Goal: Use online tool/utility: Utilize a website feature to perform a specific function

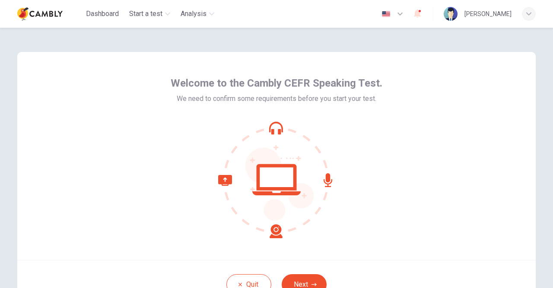
scroll to position [43, 0]
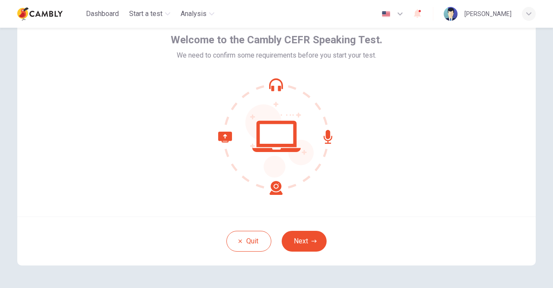
click at [357, 228] on div "Quit Next" at bounding box center [276, 240] width 519 height 49
click at [310, 234] on button "Next" at bounding box center [304, 240] width 45 height 21
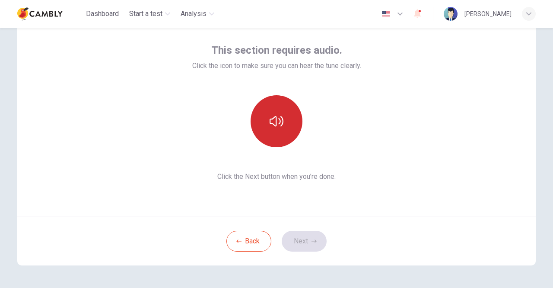
click at [267, 120] on button "button" at bounding box center [277, 121] width 52 height 52
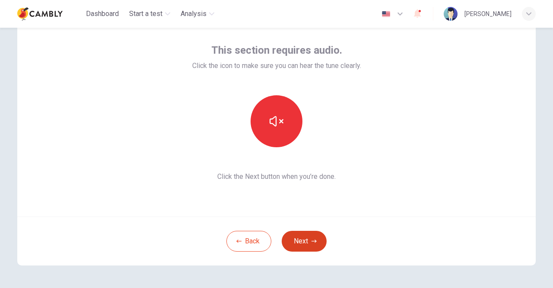
click at [304, 242] on button "Next" at bounding box center [304, 240] width 45 height 21
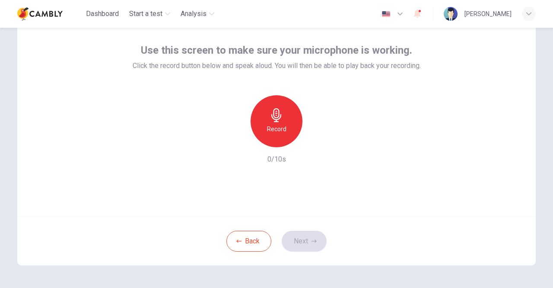
click at [286, 121] on div "Record" at bounding box center [277, 121] width 52 height 52
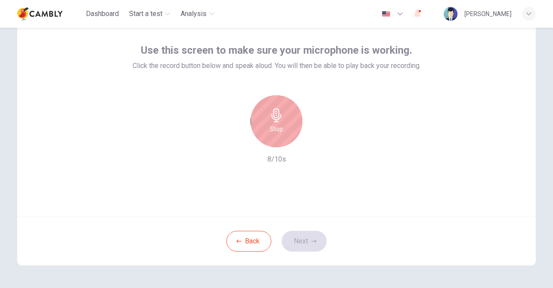
click at [285, 116] on div "Stop" at bounding box center [277, 121] width 52 height 52
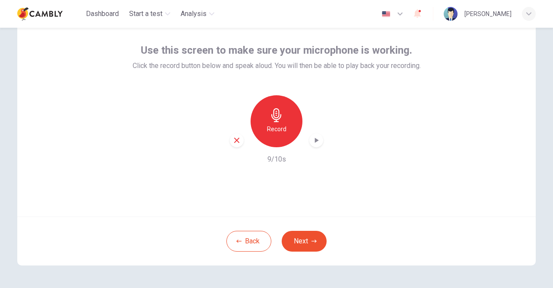
click at [312, 145] on div "button" at bounding box center [317, 140] width 14 height 14
click at [314, 243] on button "Next" at bounding box center [304, 240] width 45 height 21
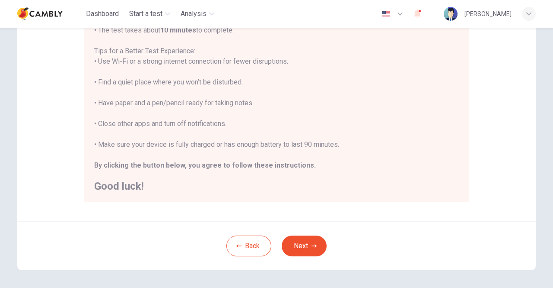
scroll to position [173, 0]
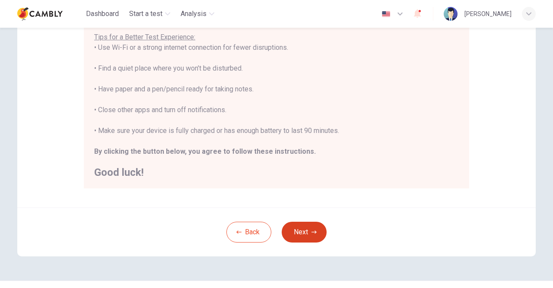
click at [291, 230] on button "Next" at bounding box center [304, 231] width 45 height 21
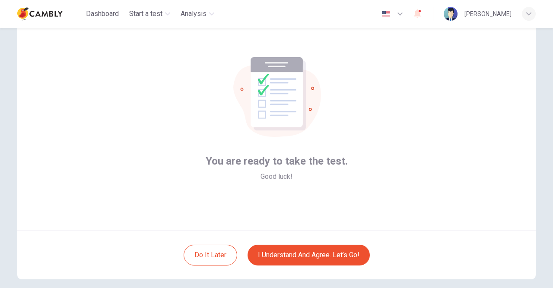
scroll to position [43, 0]
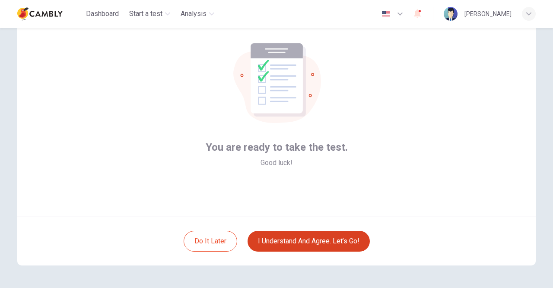
click at [311, 246] on button "I understand and agree. Let’s go!" at bounding box center [309, 240] width 122 height 21
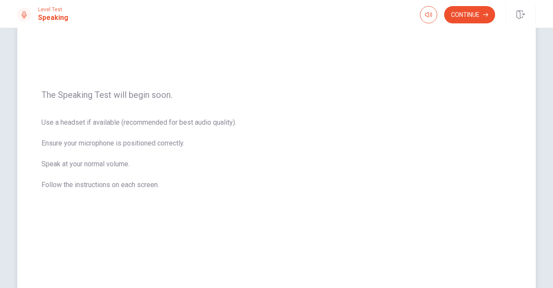
scroll to position [49, 0]
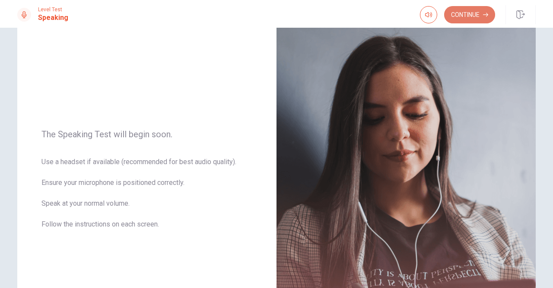
click at [477, 11] on button "Continue" at bounding box center [470, 14] width 51 height 17
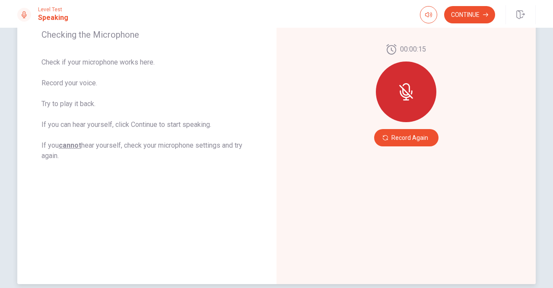
scroll to position [93, 0]
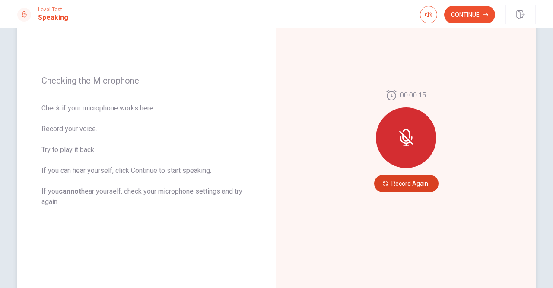
click at [408, 189] on button "Record Again" at bounding box center [406, 183] width 64 height 17
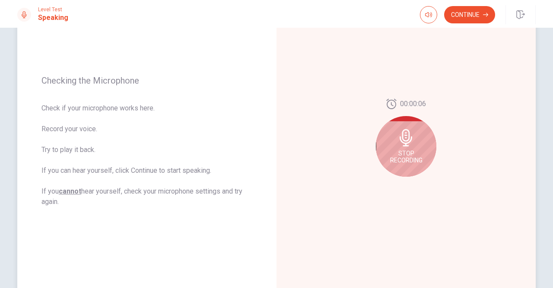
click at [416, 134] on div "Stop Recording" at bounding box center [406, 146] width 61 height 61
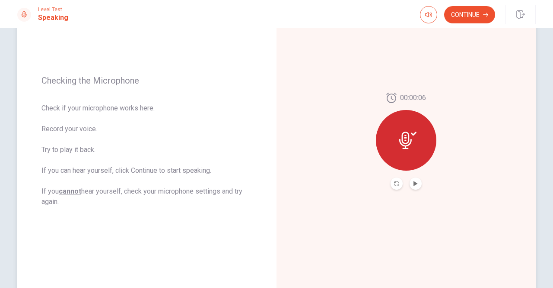
click at [417, 181] on button "Play Audio" at bounding box center [416, 183] width 12 height 12
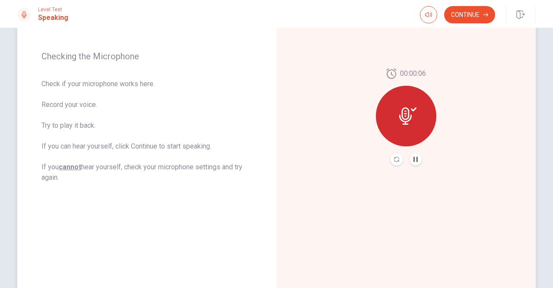
scroll to position [136, 0]
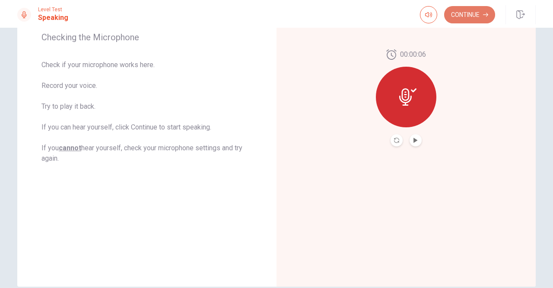
click at [468, 18] on button "Continue" at bounding box center [470, 14] width 51 height 17
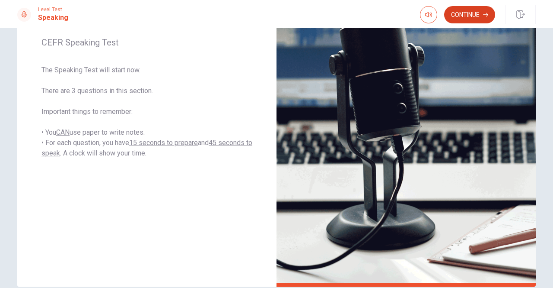
click at [462, 18] on button "Continue" at bounding box center [470, 14] width 51 height 17
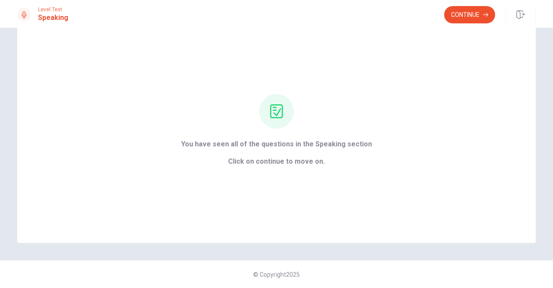
scroll to position [27, 0]
click at [460, 19] on button "Continue" at bounding box center [470, 14] width 51 height 17
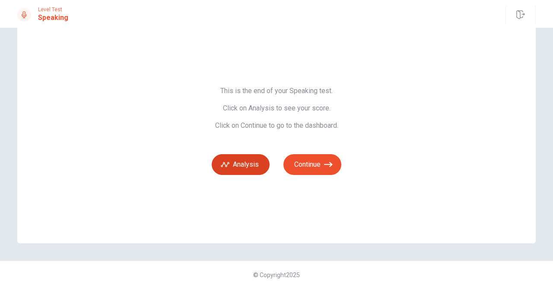
click at [246, 166] on button "Analysis" at bounding box center [241, 164] width 58 height 21
